Goal: Transaction & Acquisition: Book appointment/travel/reservation

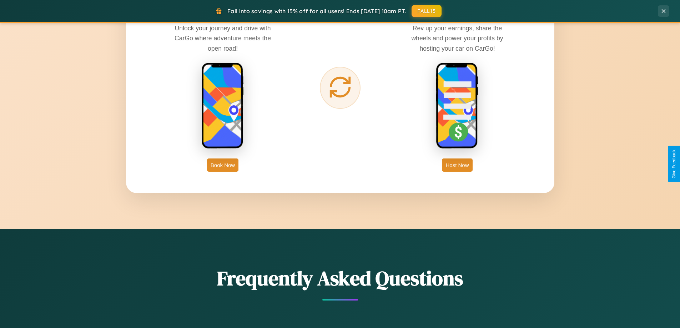
scroll to position [1147, 0]
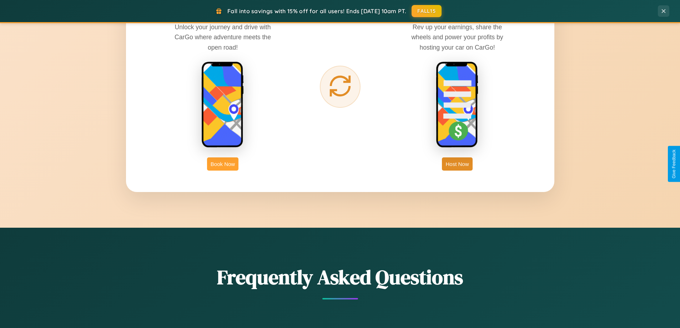
click at [223, 164] on button "Book Now" at bounding box center [222, 163] width 31 height 13
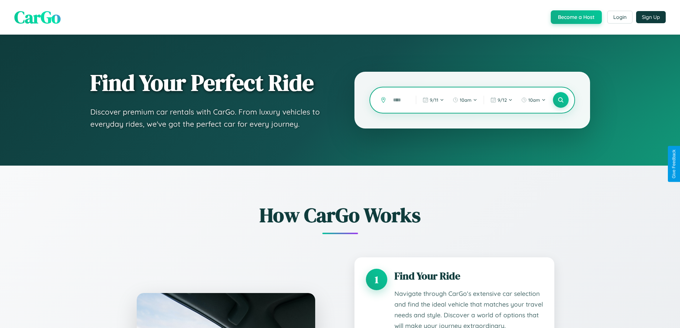
click at [399, 100] on input "text" at bounding box center [399, 100] width 19 height 12
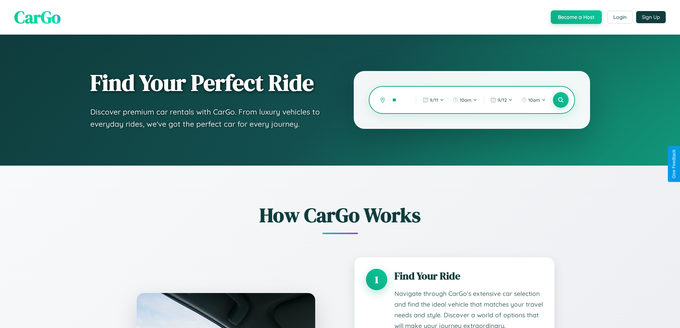
type input "*"
type input "**********"
click at [561, 100] on icon at bounding box center [560, 100] width 7 height 7
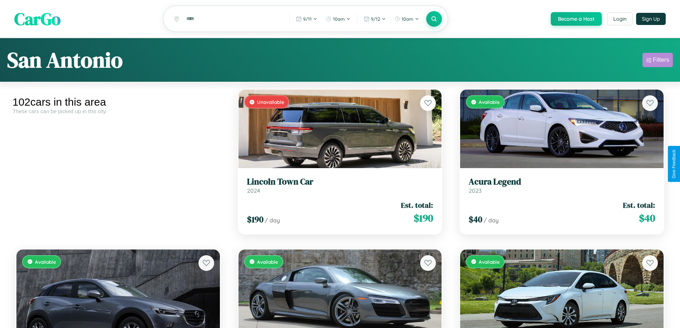
click at [658, 61] on div "Filters" at bounding box center [661, 59] width 16 height 7
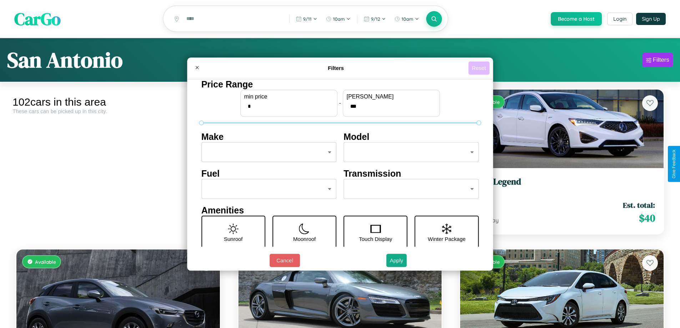
click at [480, 68] on button "Reset" at bounding box center [479, 67] width 21 height 13
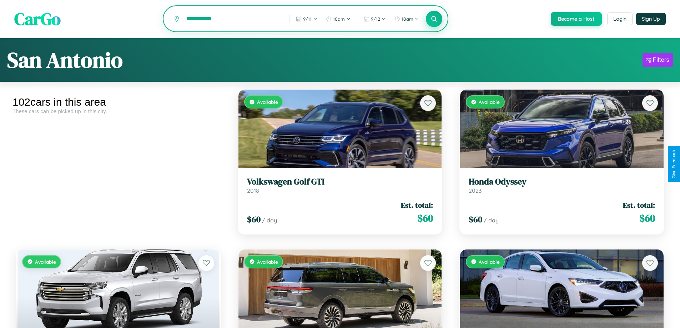
type input "**********"
click at [434, 19] on icon at bounding box center [434, 18] width 7 height 7
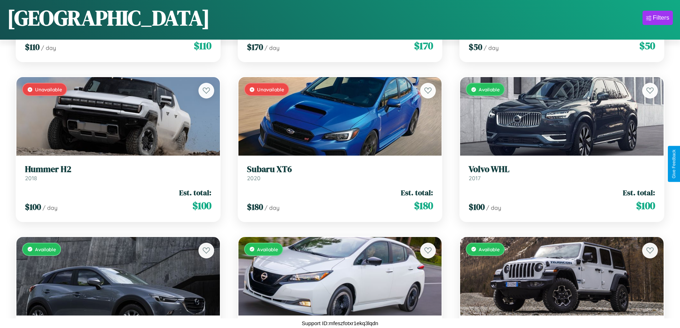
scroll to position [2019, 0]
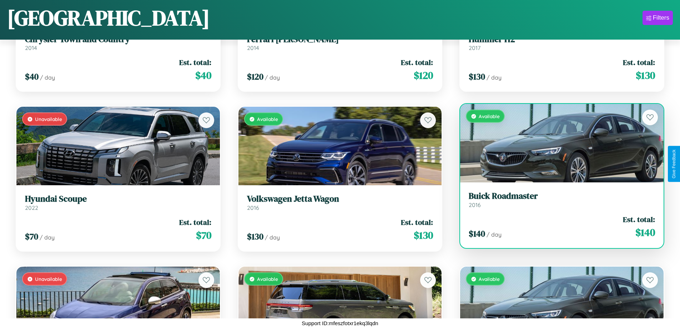
click at [557, 200] on h3 "Buick Roadmaster" at bounding box center [562, 196] width 186 height 10
